Goal: Information Seeking & Learning: Learn about a topic

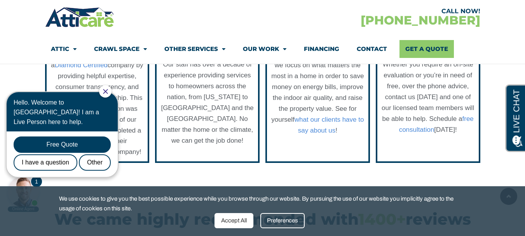
scroll to position [893, 0]
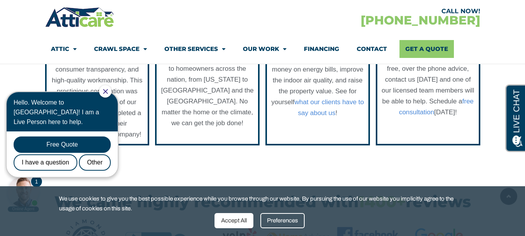
click at [108, 90] on icon "Close Chat" at bounding box center [105, 91] width 5 height 5
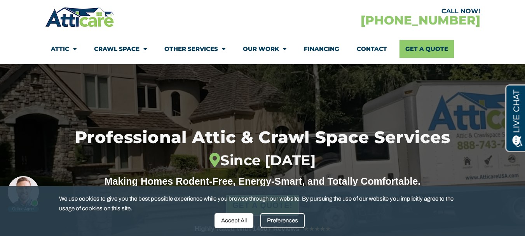
scroll to position [0, 0]
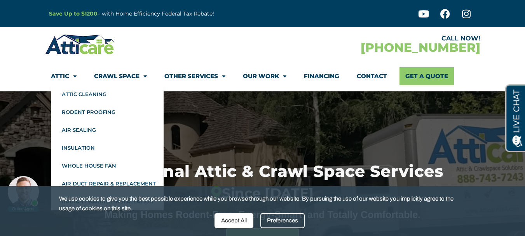
click at [66, 76] on link "Attic" at bounding box center [64, 76] width 26 height 18
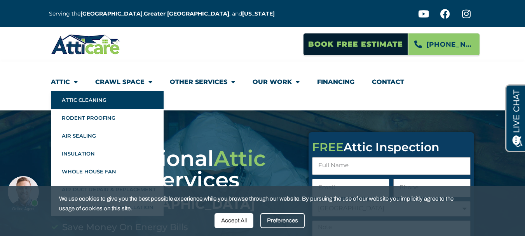
click at [68, 97] on link "Attic Cleaning" at bounding box center [107, 100] width 113 height 18
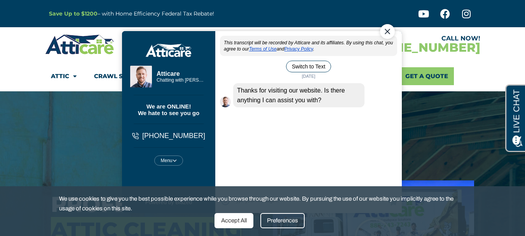
click at [386, 31] on div "Close Chat" at bounding box center [386, 31] width 15 height 15
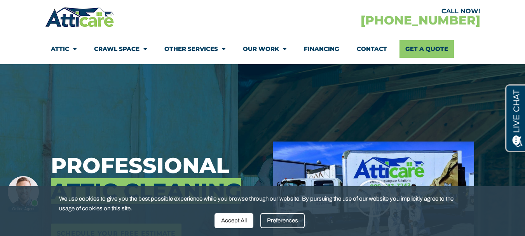
scroll to position [78, 0]
